Goal: Task Accomplishment & Management: Use online tool/utility

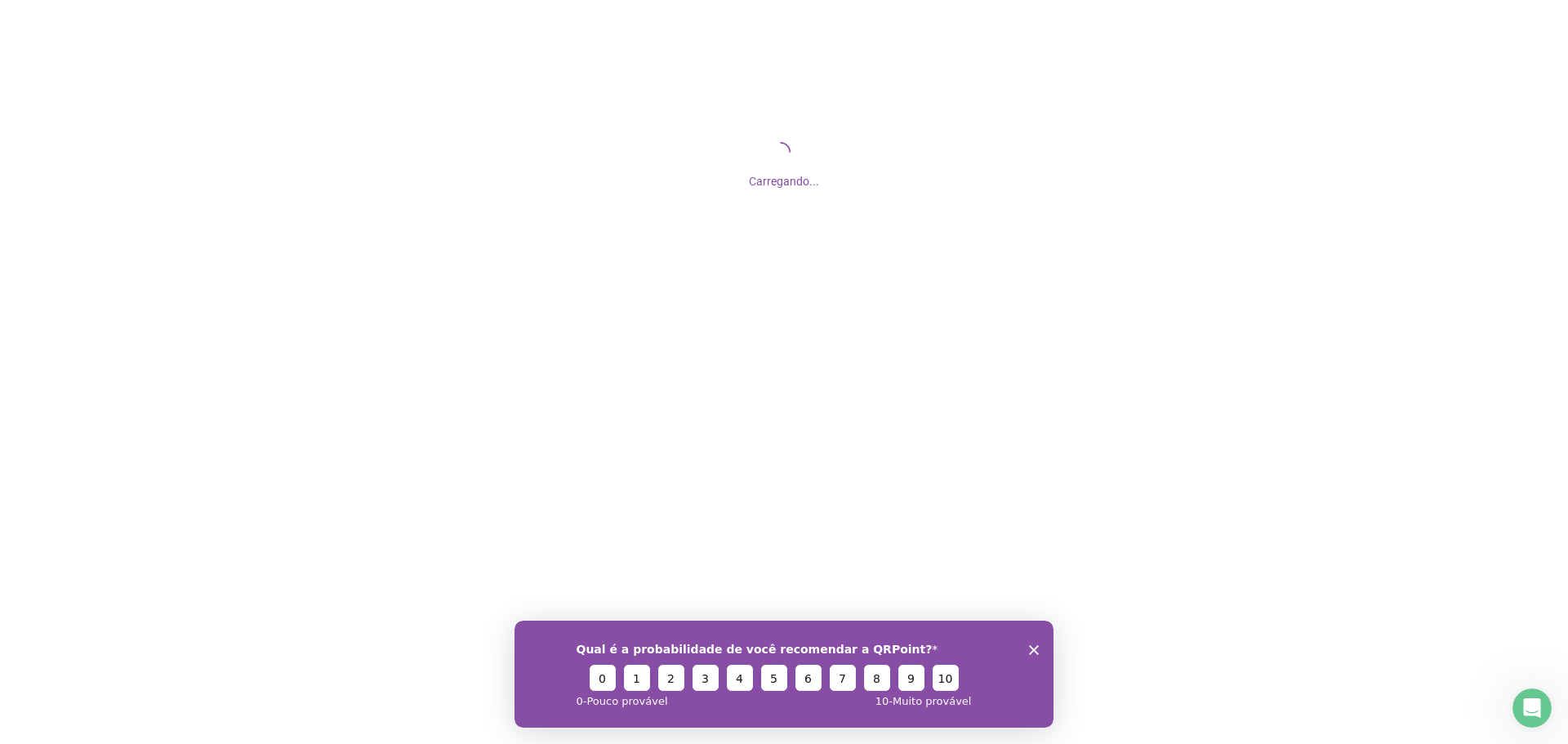
click at [1029, 650] on icon "Fechar inquérito" at bounding box center [1033, 649] width 10 height 10
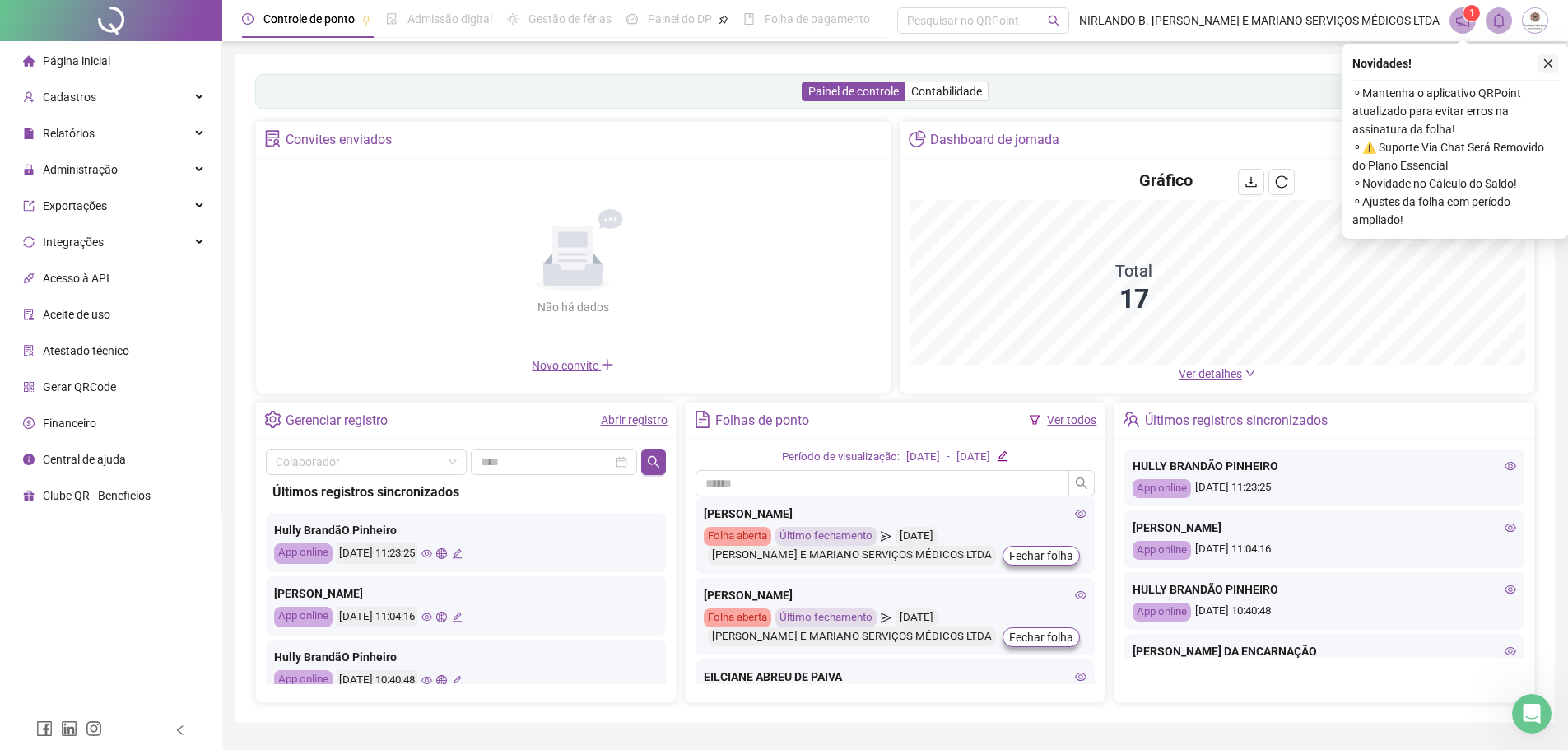
click at [1552, 62] on icon "close" at bounding box center [1548, 63] width 12 height 12
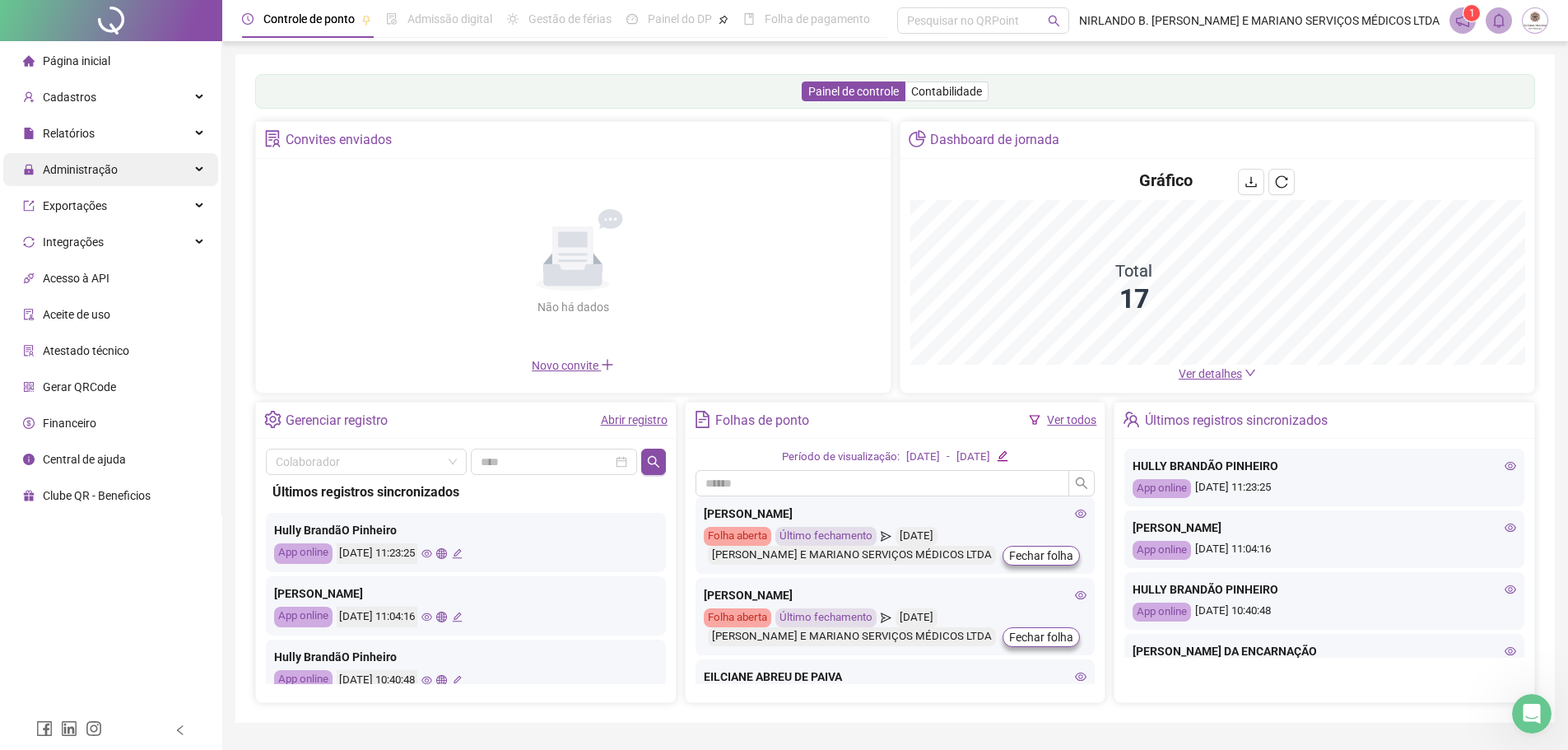
click at [71, 168] on span "Administração" at bounding box center [80, 169] width 75 height 13
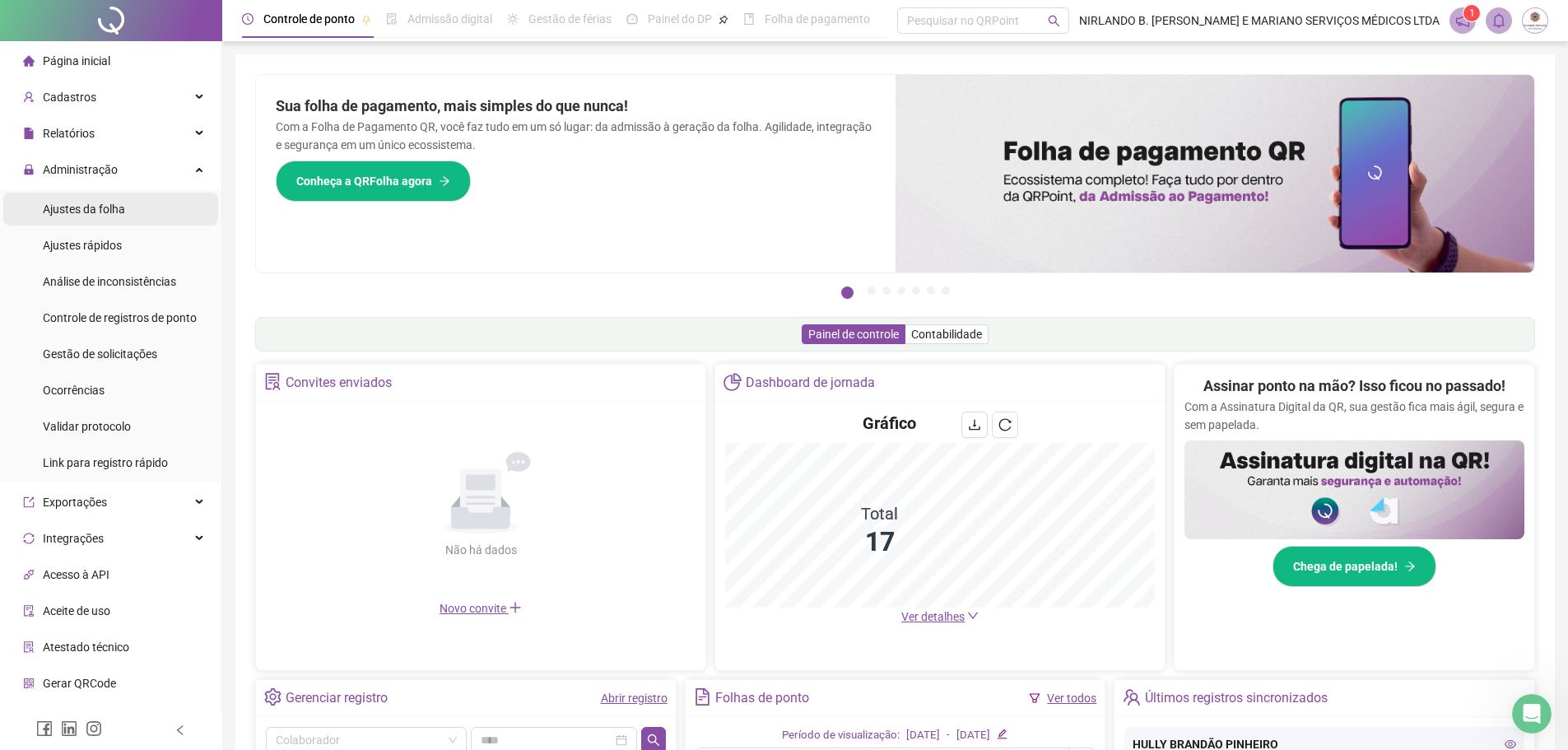
click at [97, 210] on span "Ajustes da folha" at bounding box center [85, 209] width 83 height 13
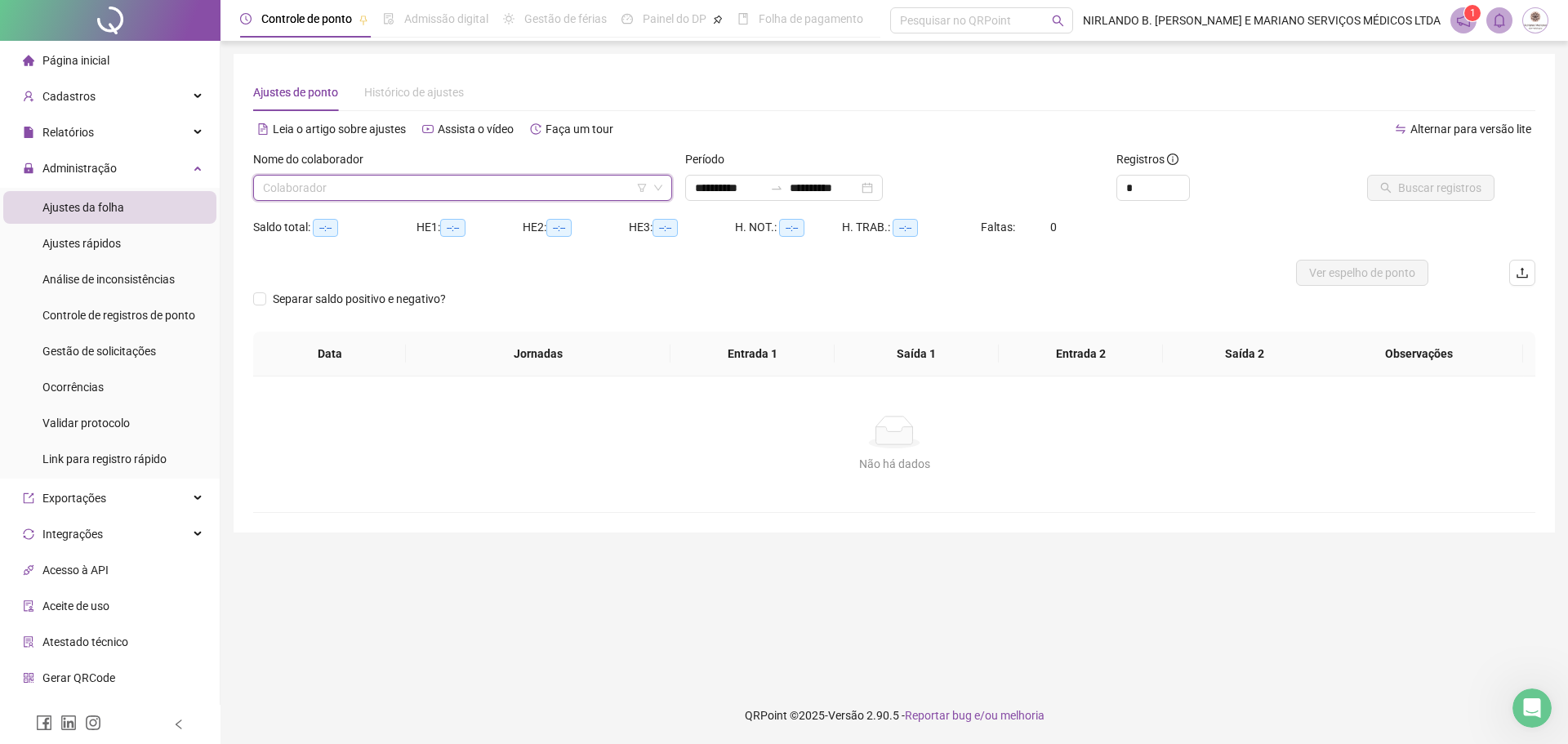
click at [333, 197] on input "search" at bounding box center [455, 187] width 384 height 24
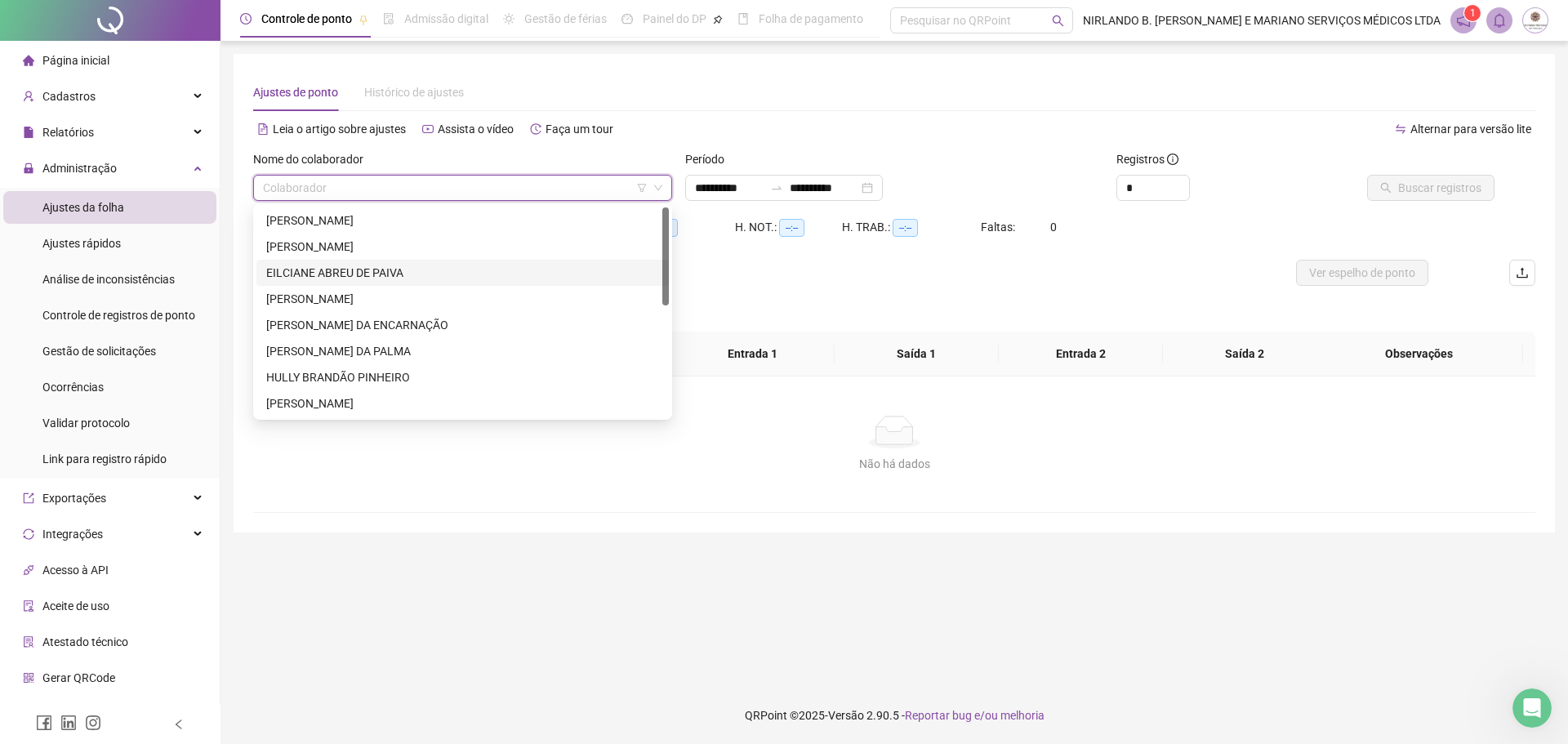
click at [320, 272] on div "EILCIANE ABREU DE PAIVA" at bounding box center [462, 273] width 392 height 18
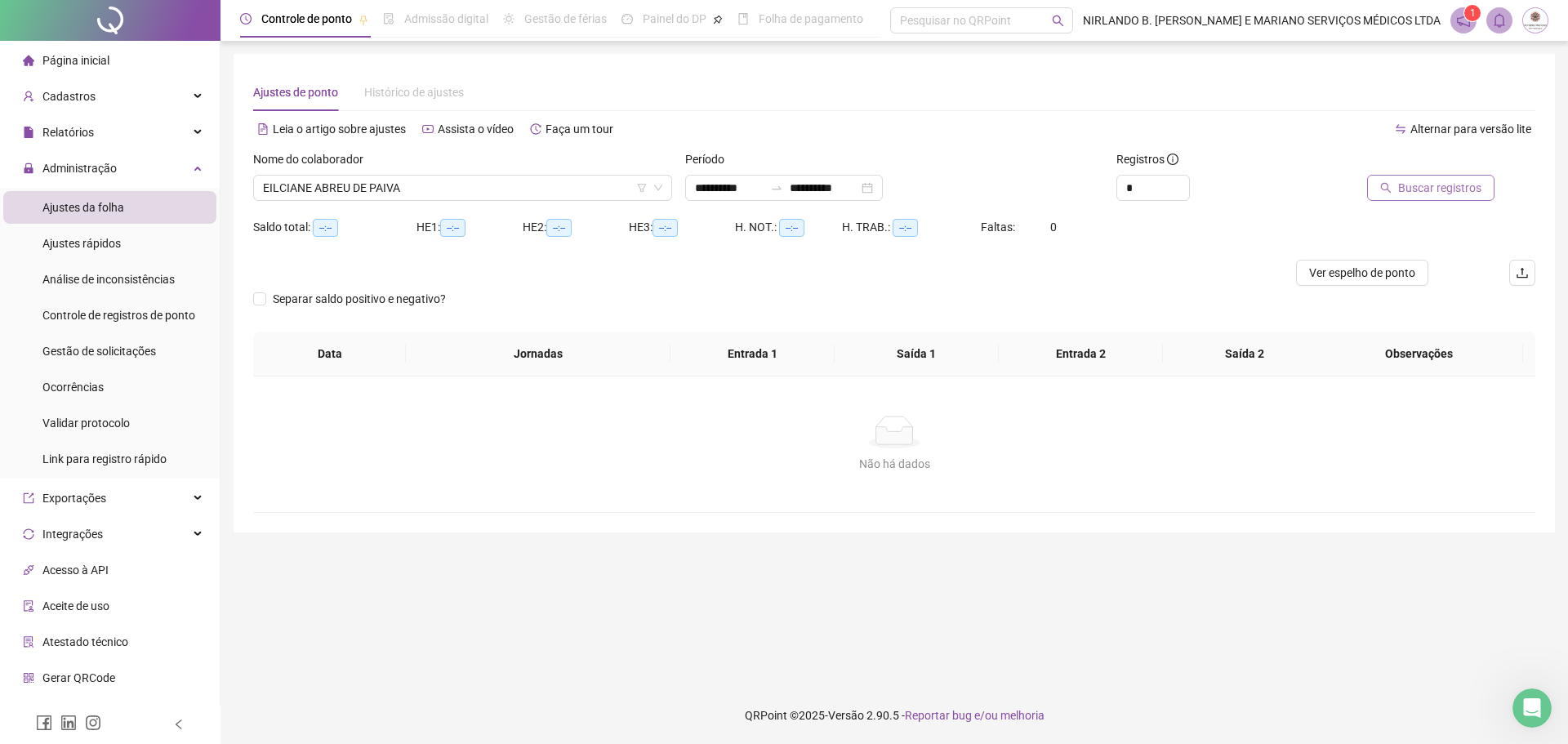
click at [1460, 190] on span "Buscar registros" at bounding box center [1439, 187] width 83 height 18
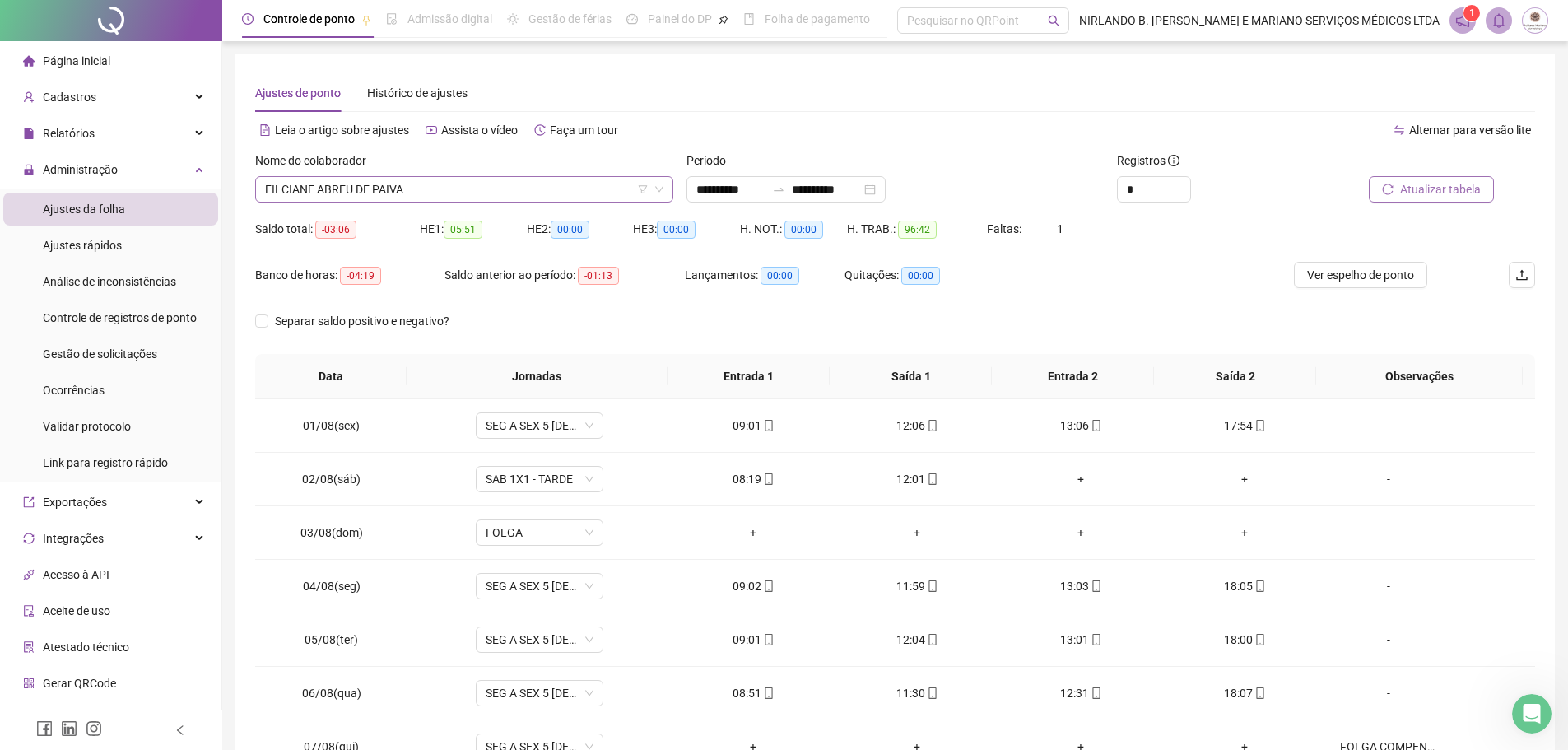
click at [435, 192] on span "EILCIANE ABREU DE PAIVA" at bounding box center [464, 189] width 398 height 24
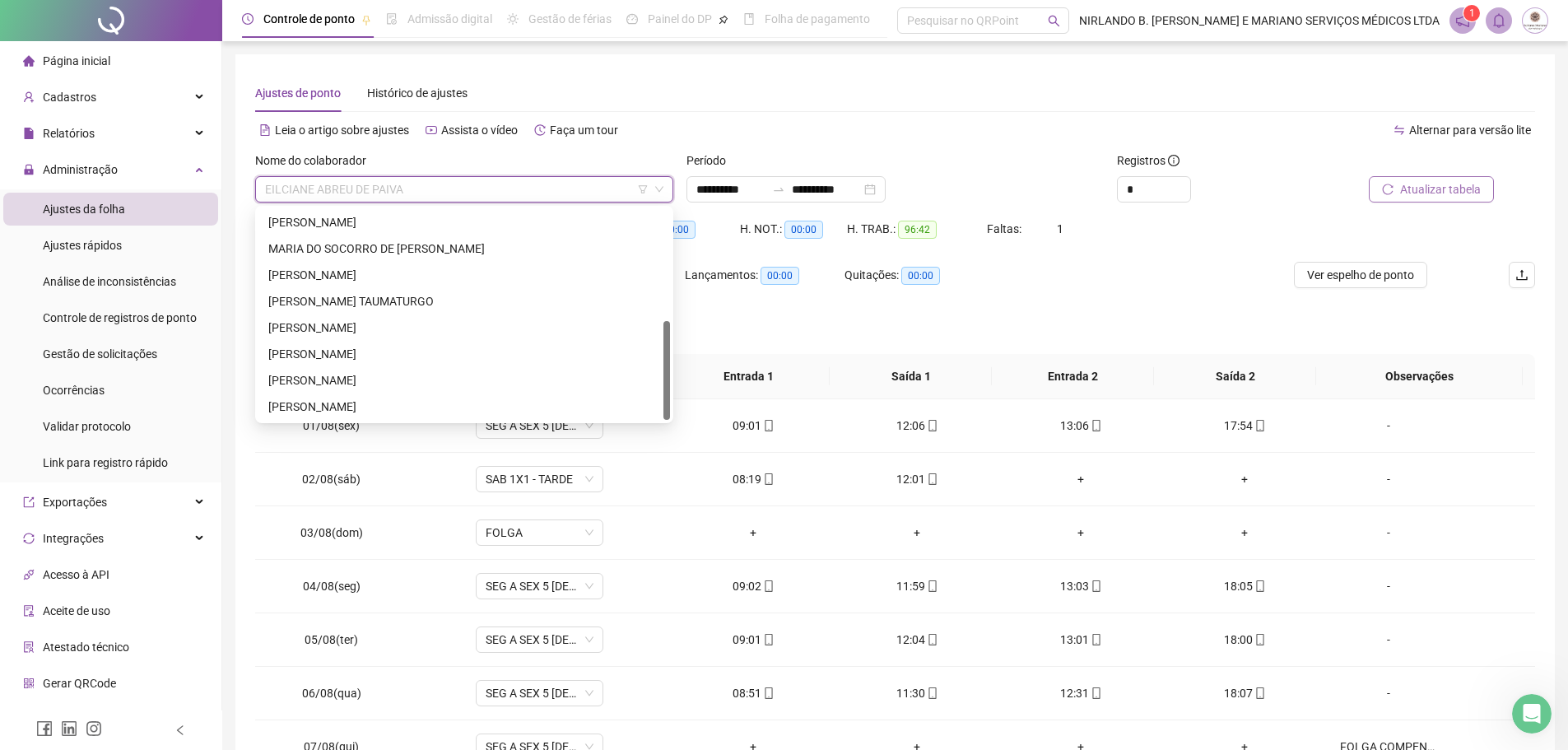
scroll to position [83, 0]
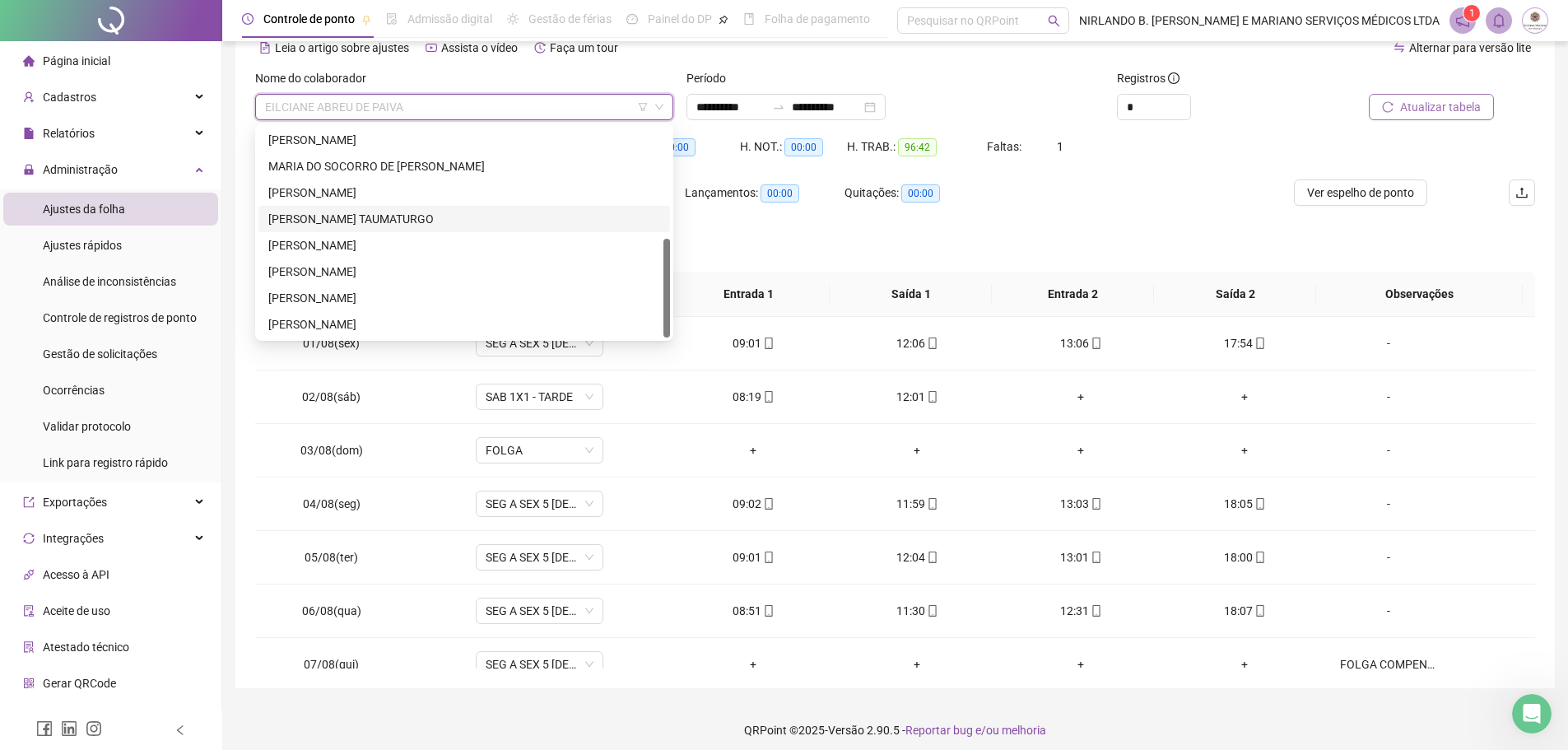
click at [338, 210] on div "SOYARA GUIMARÃES TAUMATURGO" at bounding box center [464, 219] width 392 height 18
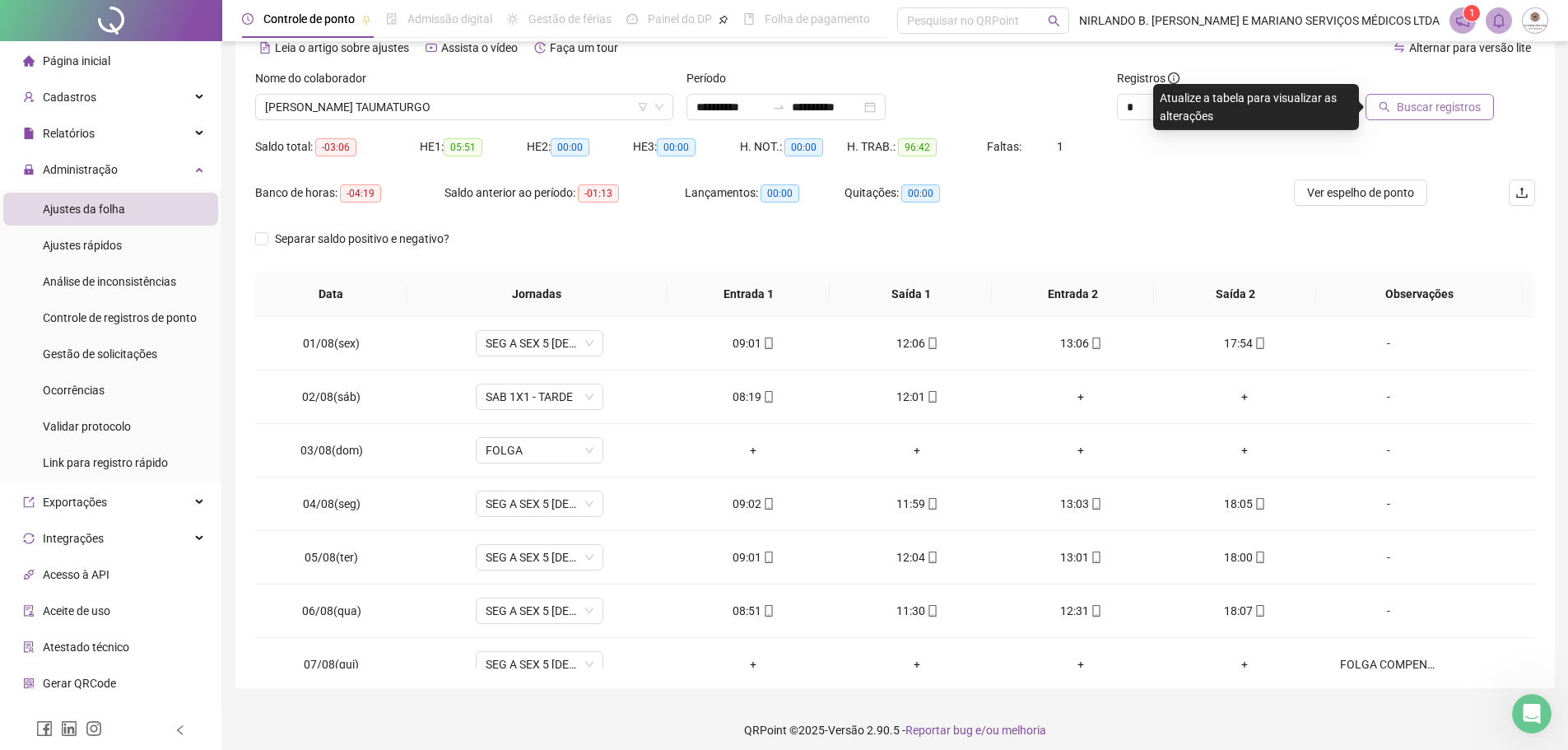
click at [1407, 116] on button "Buscar registros" at bounding box center [1430, 106] width 129 height 26
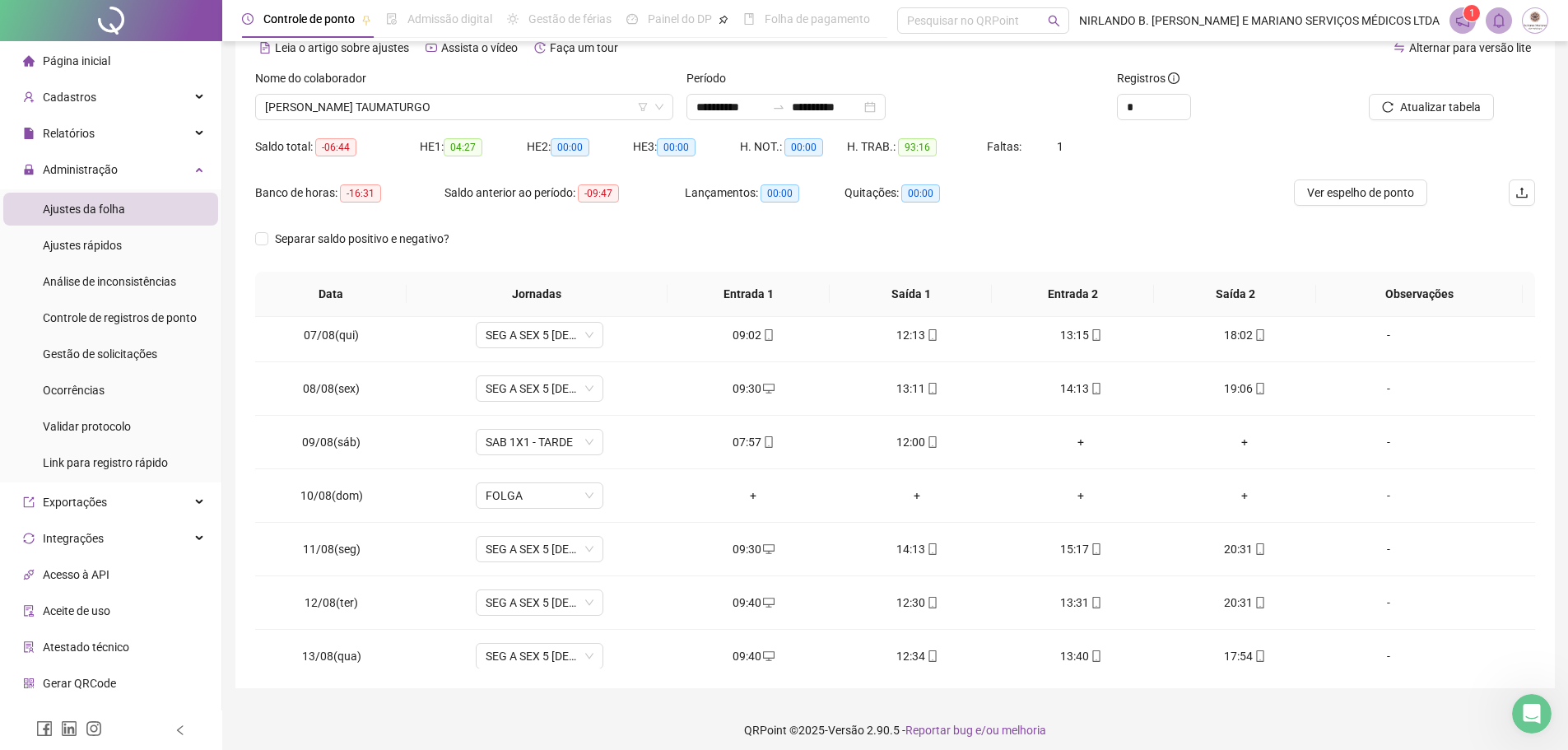
scroll to position [558, 0]
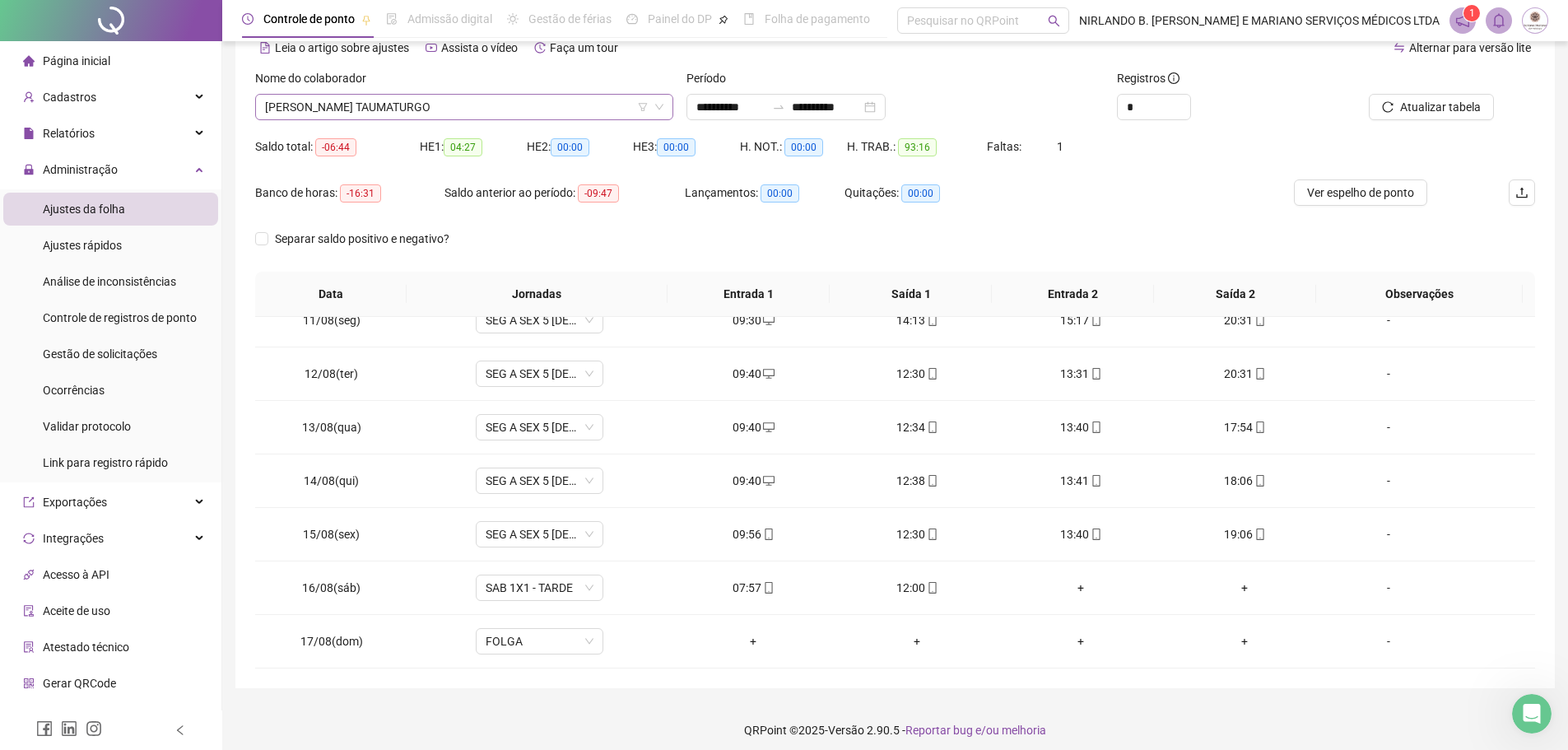
click at [444, 107] on span "SOYARA GUIMARÃES TAUMATURGO" at bounding box center [464, 106] width 398 height 24
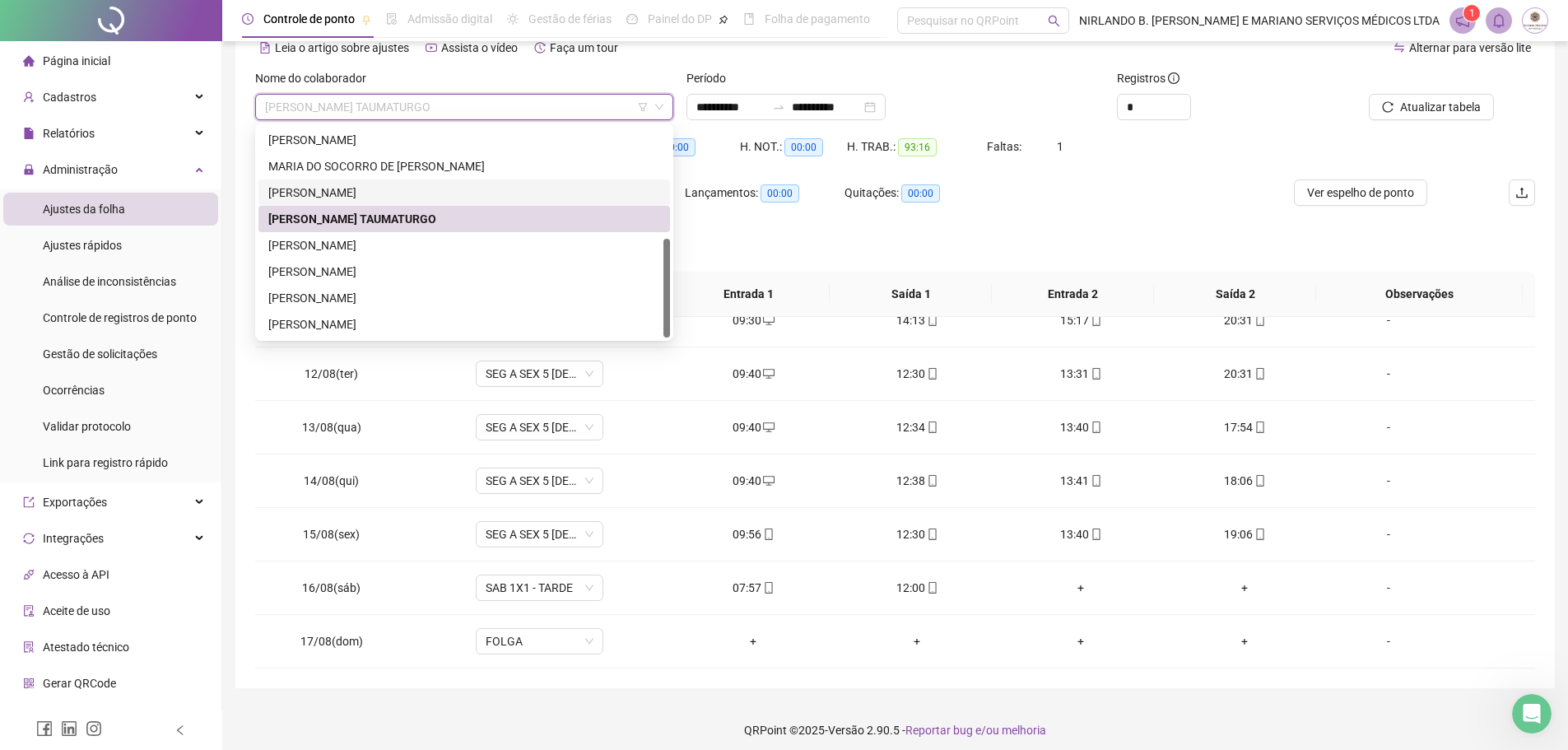
click at [361, 192] on div "RHANNALY PAOLA MAIA DE SOUZA" at bounding box center [464, 192] width 392 height 18
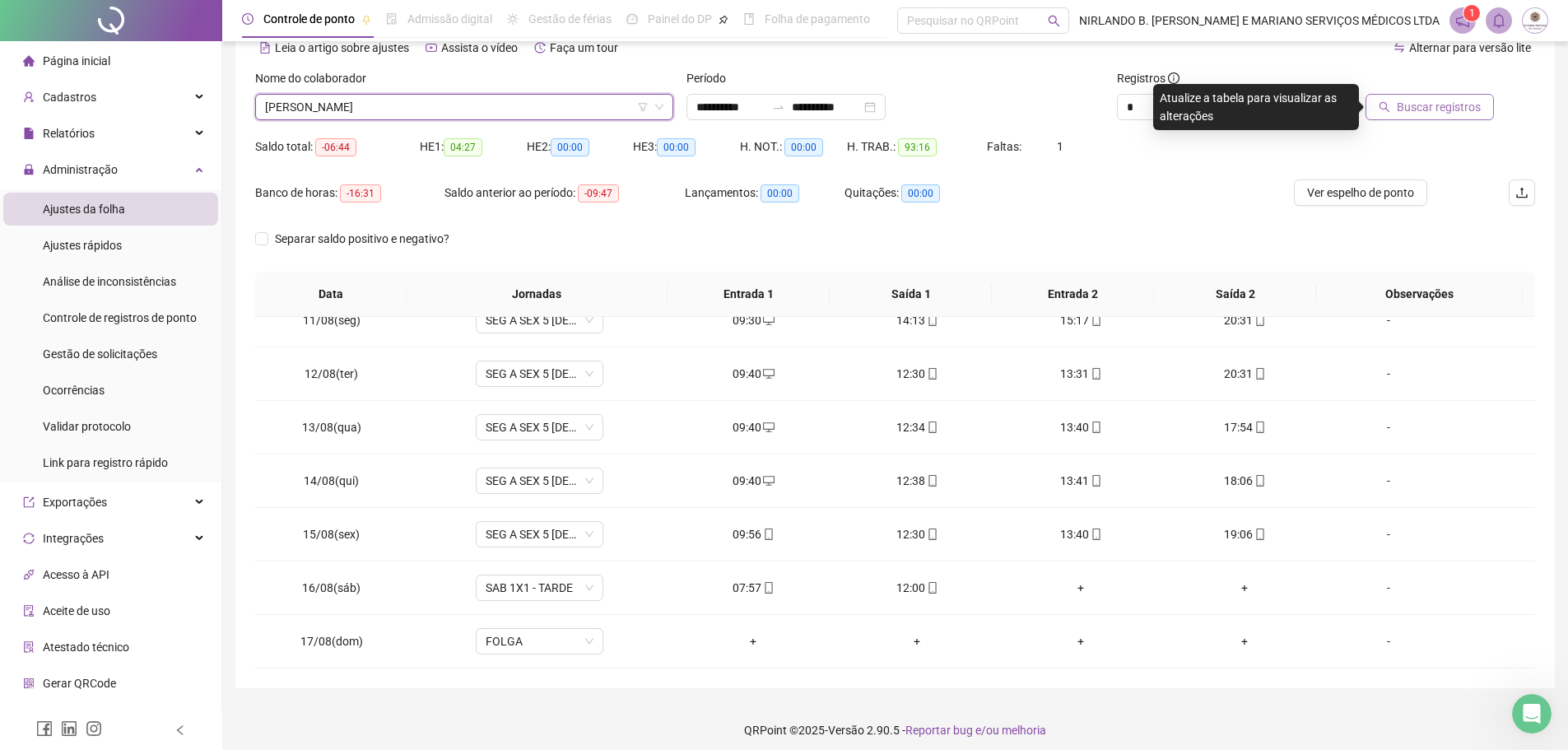
click at [1432, 105] on span "Buscar registros" at bounding box center [1438, 107] width 84 height 18
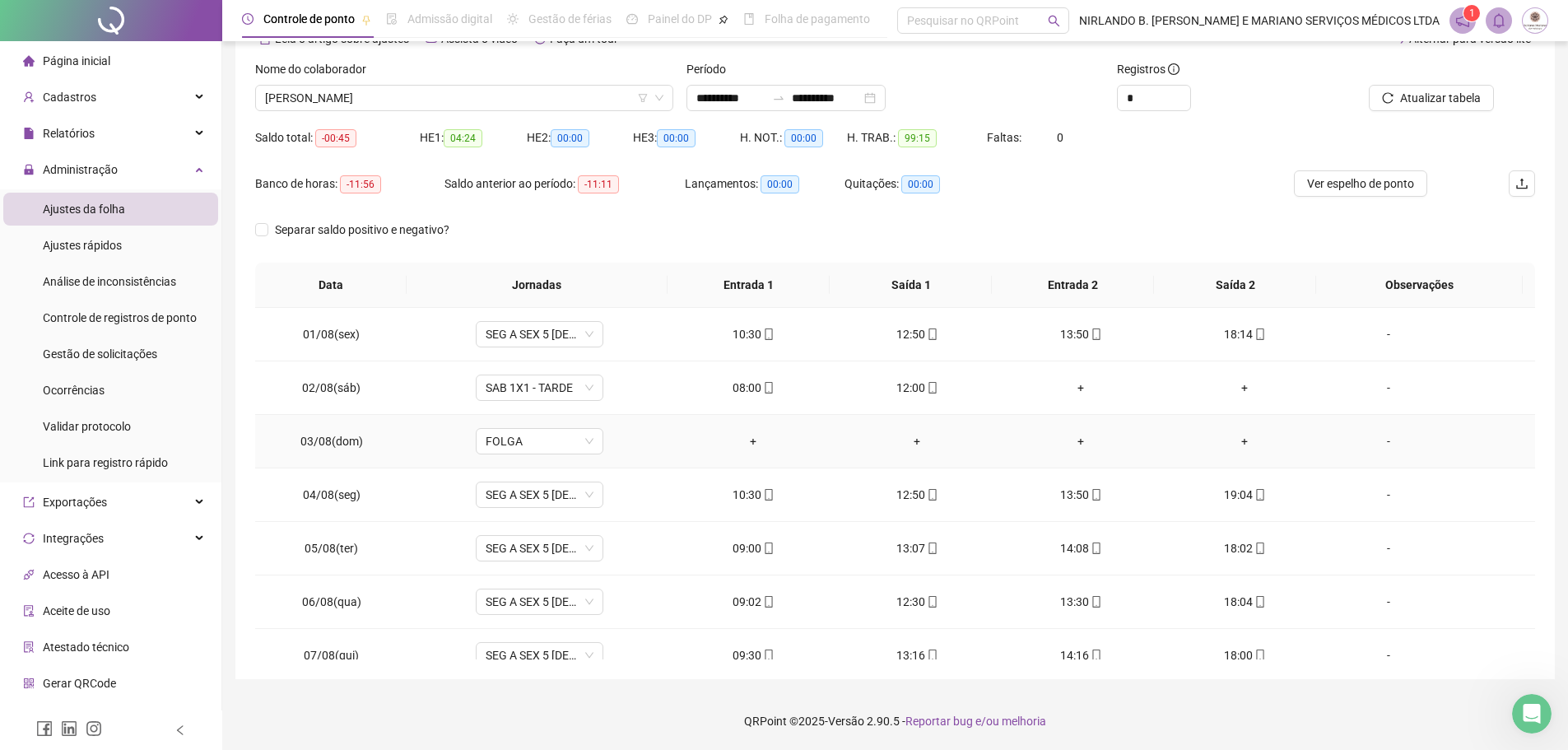
scroll to position [0, 0]
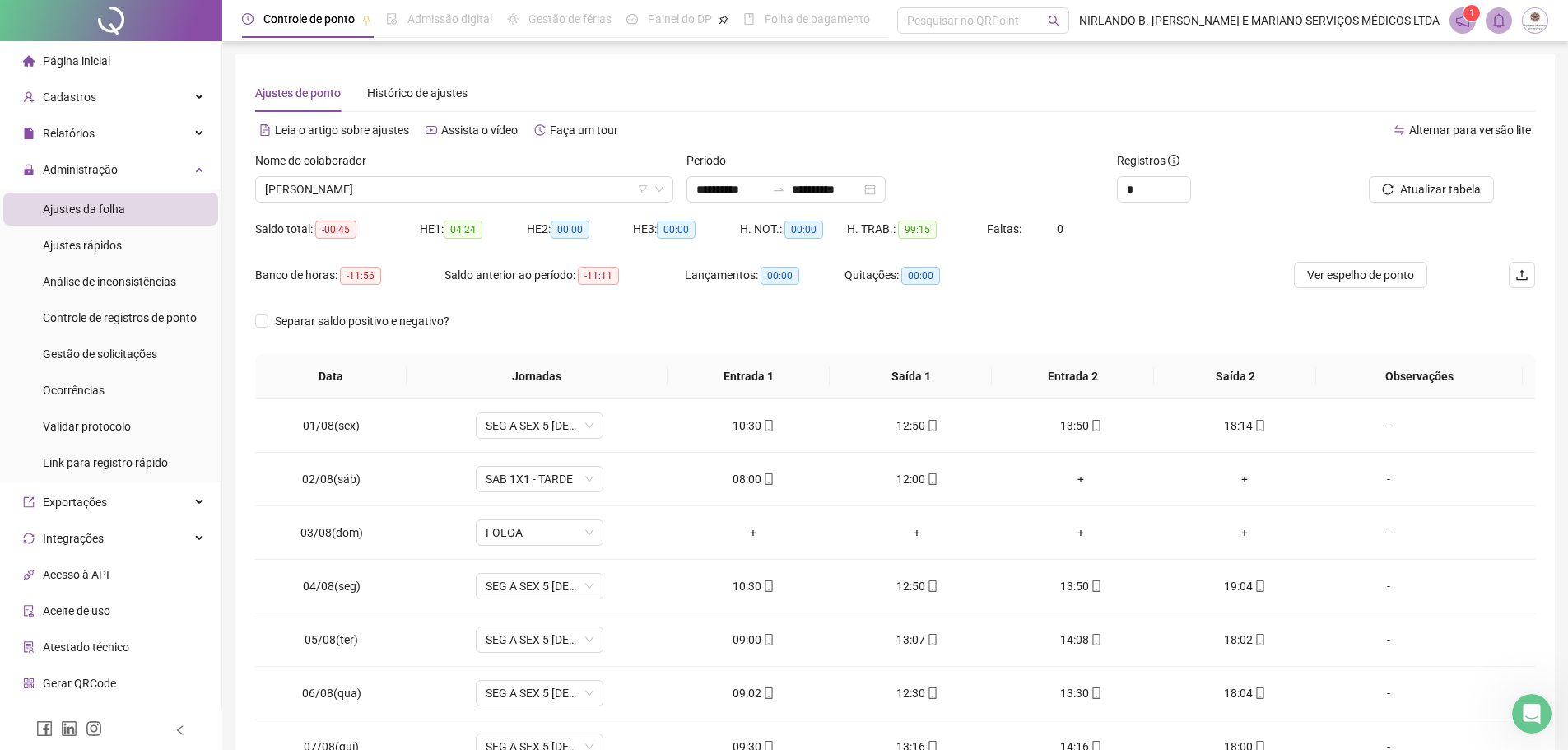
click at [589, 325] on div "Separar saldo positivo e negativo?" at bounding box center [895, 330] width 1280 height 46
click at [391, 199] on span "RHANNALY PAOLA MAIA DE SOUZA" at bounding box center [464, 189] width 398 height 24
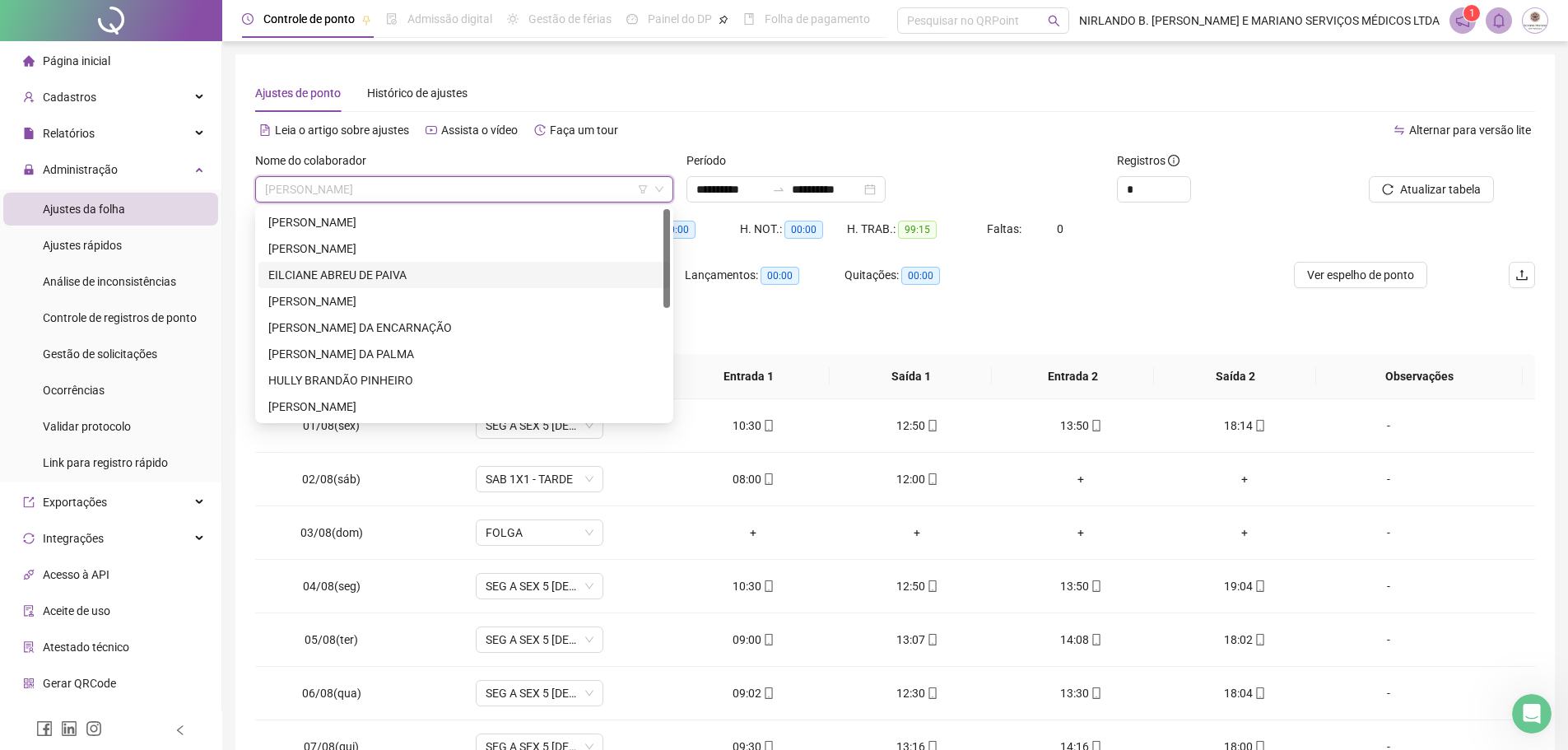
click at [356, 273] on div "EILCIANE ABREU DE PAIVA" at bounding box center [464, 275] width 392 height 18
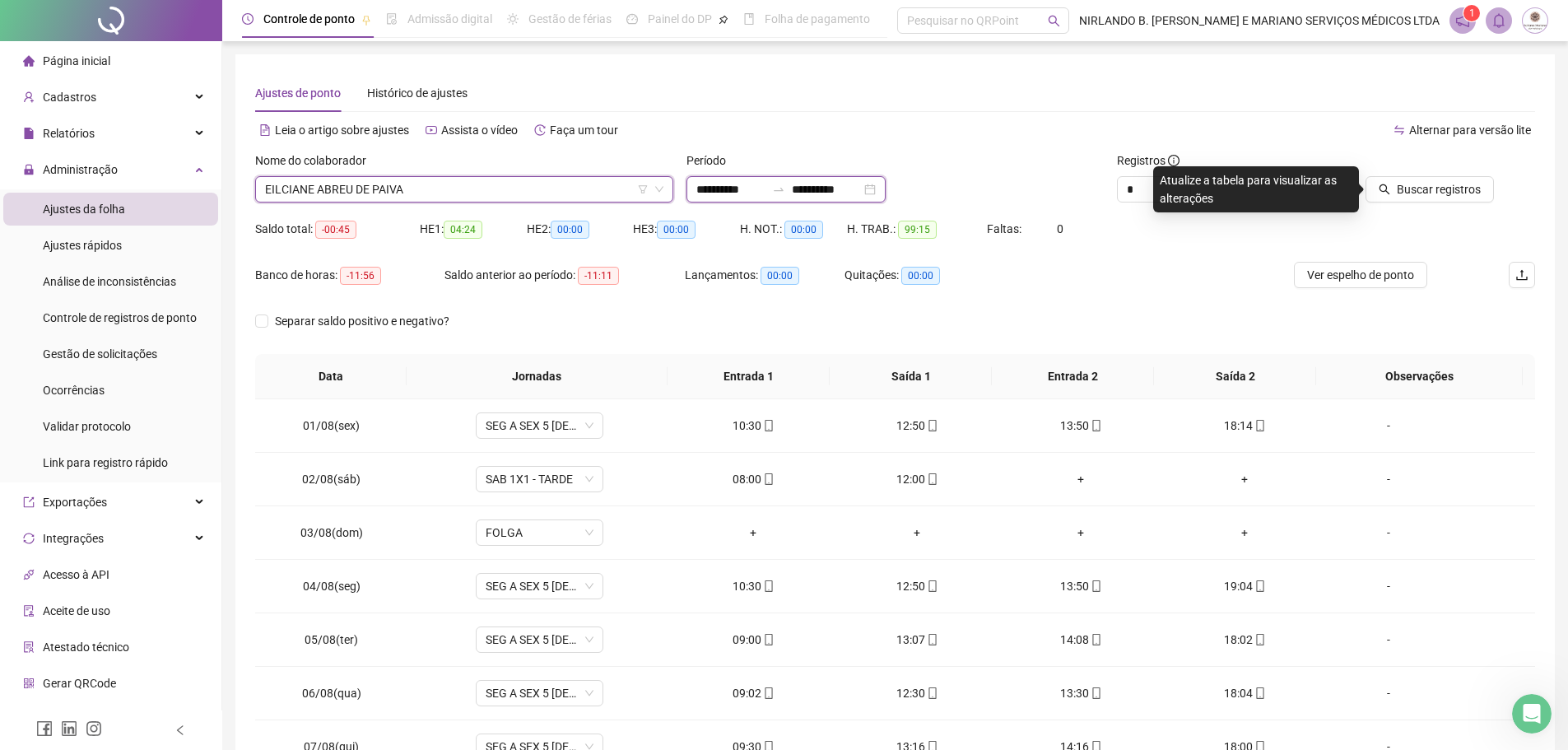
click at [726, 185] on input "**********" at bounding box center [730, 189] width 69 height 18
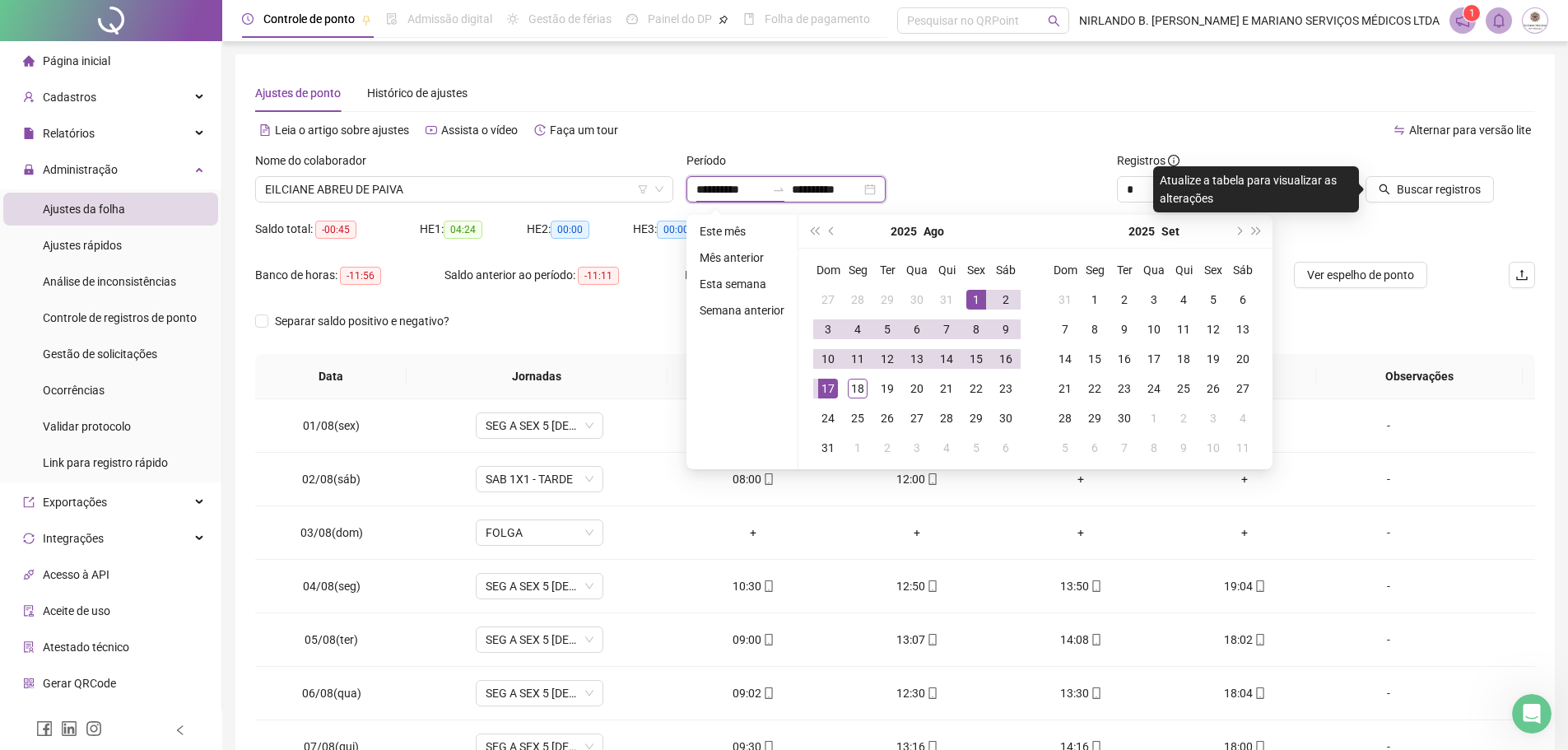
click at [829, 192] on input "**********" at bounding box center [826, 189] width 69 height 18
type input "**********"
click at [860, 385] on div "18" at bounding box center [858, 388] width 20 height 20
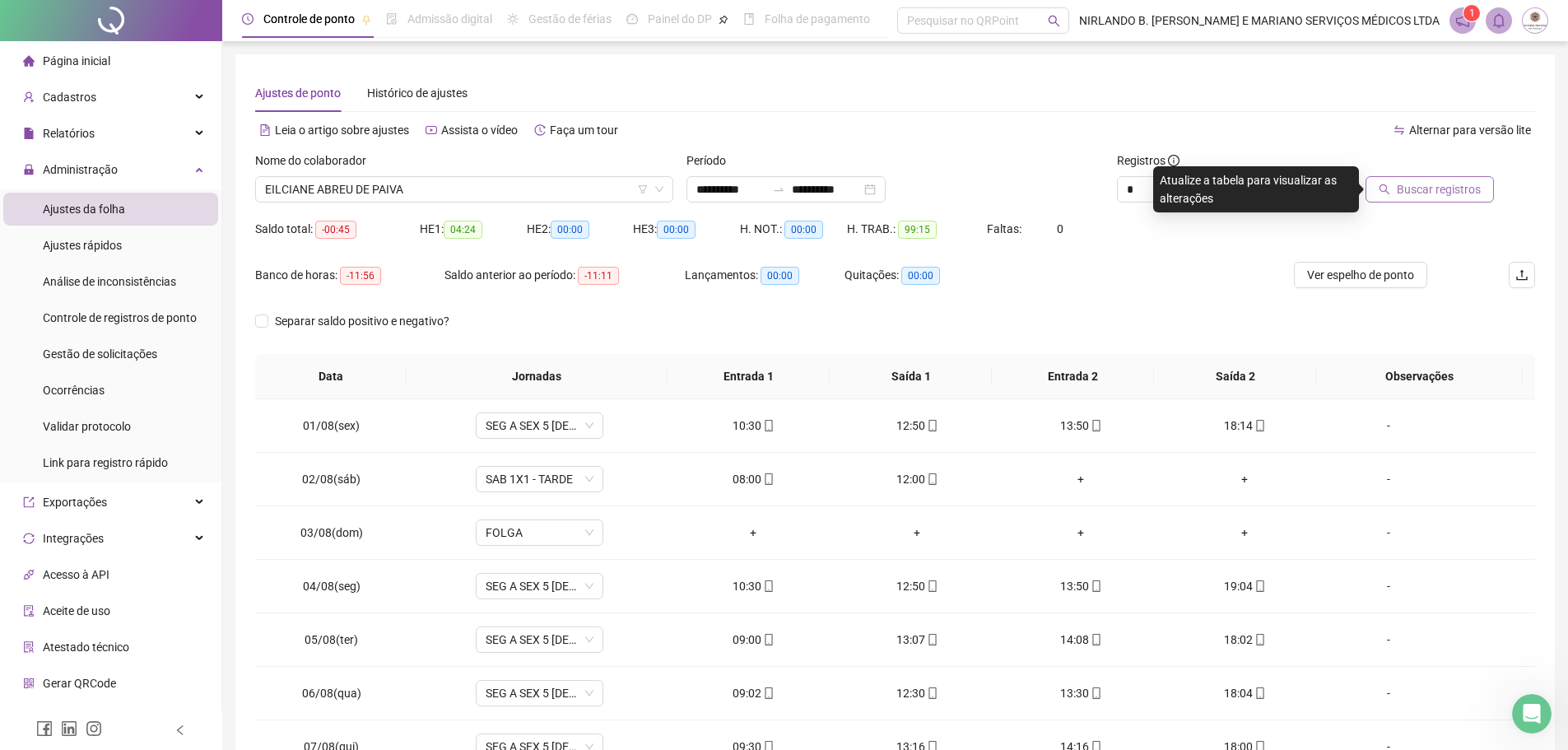
click at [1421, 192] on span "Buscar registros" at bounding box center [1438, 189] width 84 height 18
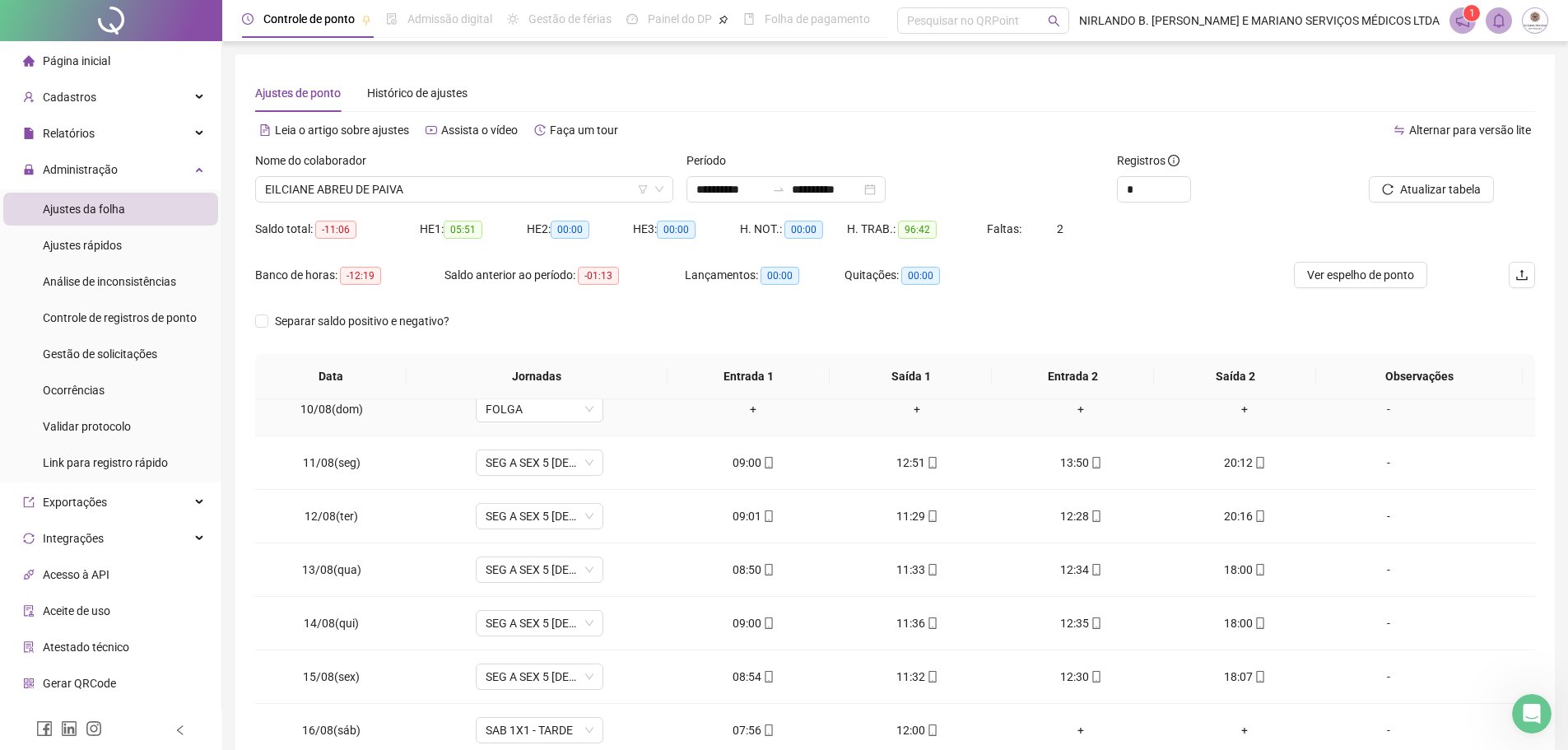
scroll to position [612, 0]
